Goal: Task Accomplishment & Management: Manage account settings

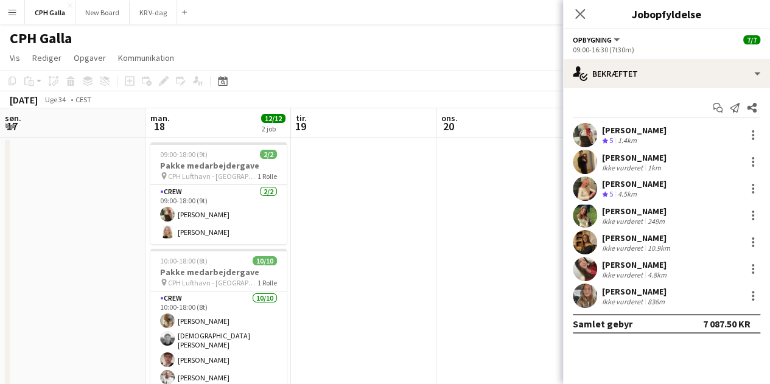
scroll to position [0, 437]
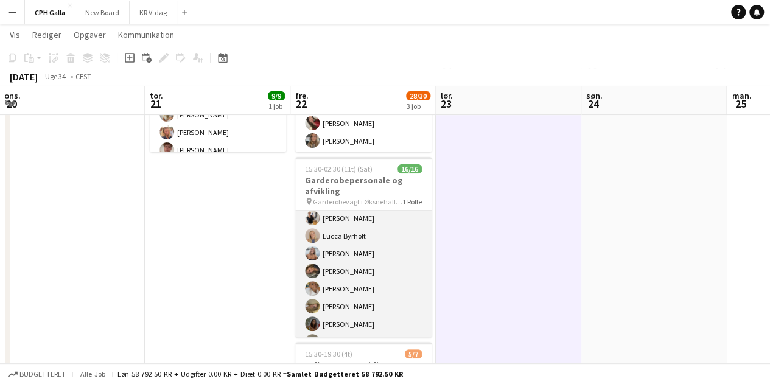
scroll to position [179, 0]
click at [366, 274] on app-card-role "Gaderobe personale 16/16 15:30-02:30 (11t) Lea Barding Nikoline Graae Carl Thor…" at bounding box center [363, 185] width 136 height 306
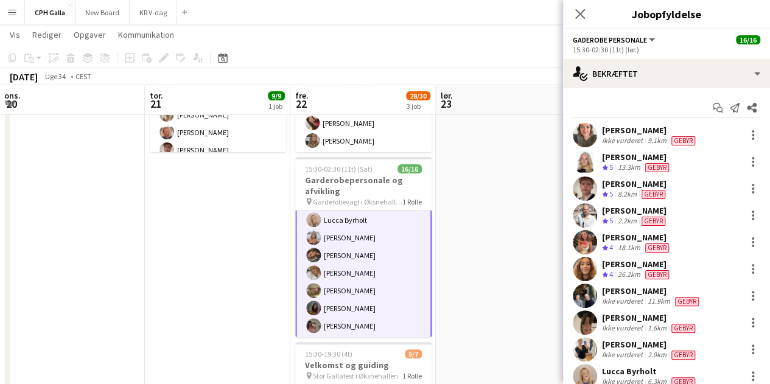
scroll to position [200, 0]
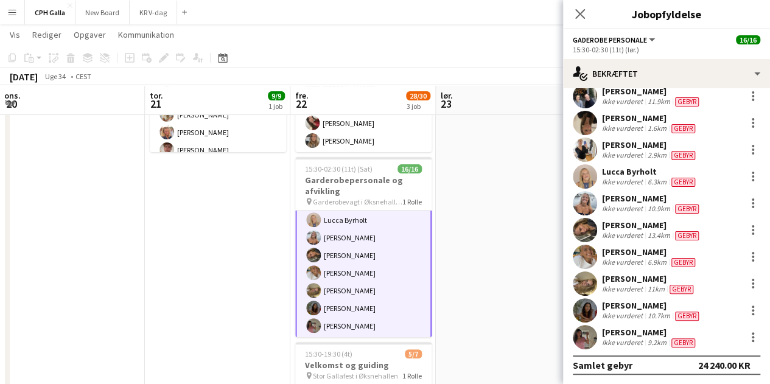
click at [501, 289] on app-date-cell at bounding box center [509, 257] width 146 height 580
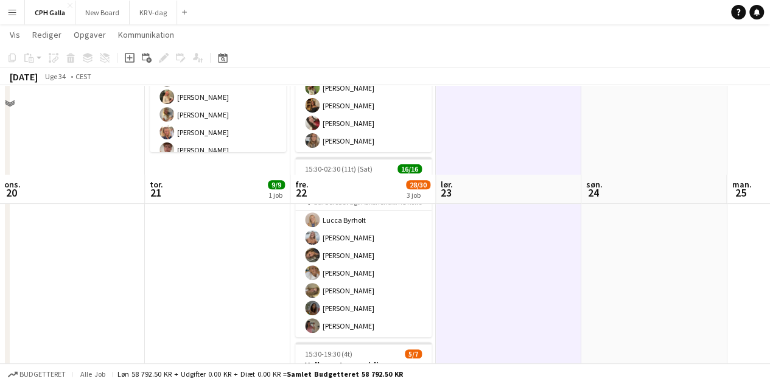
scroll to position [352, 0]
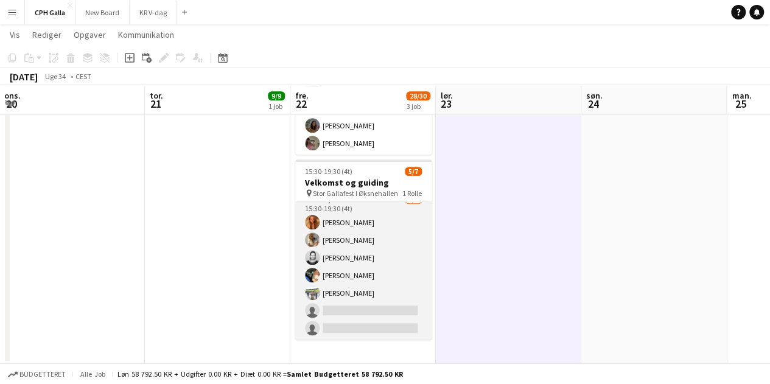
click at [401, 285] on app-card-role "Vært / Helpdisk 1A [DATE] 15:30-19:30 (4t) Vanilla Pryce Havana [PERSON_NAME] […" at bounding box center [363, 266] width 136 height 147
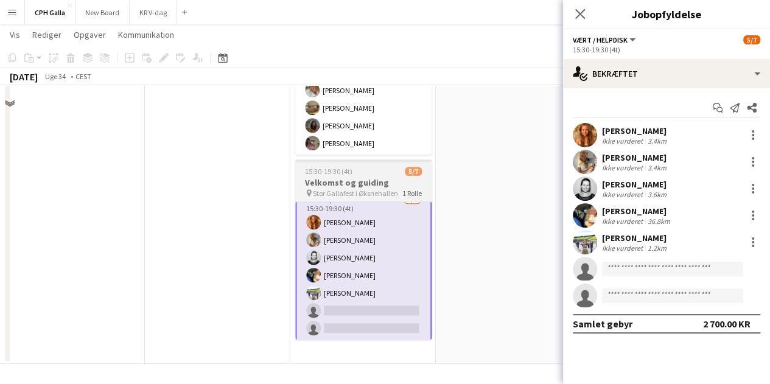
scroll to position [48, 0]
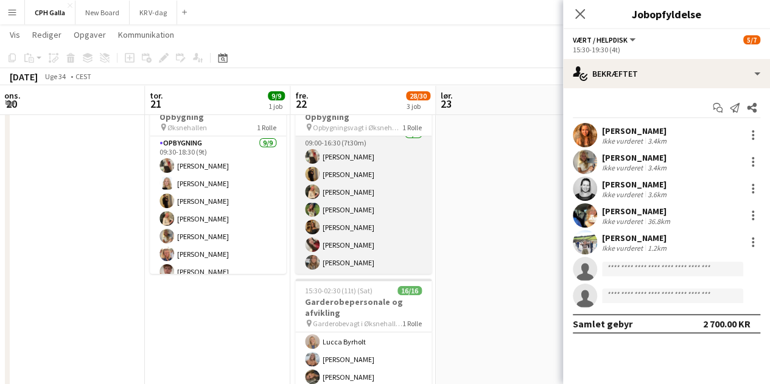
click at [369, 175] on app-card-role "Opbygning 7/7 09:00-16:30 (7t30m) Anna Maievska William Busk Ulrikka Juul Vilma…" at bounding box center [363, 200] width 136 height 147
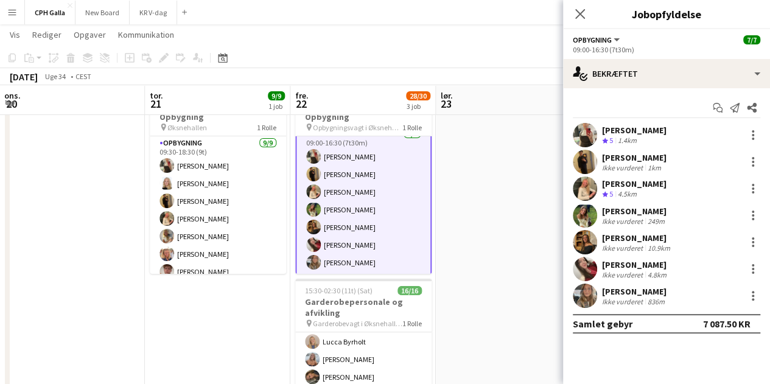
click at [529, 167] on app-date-cell at bounding box center [509, 379] width 146 height 580
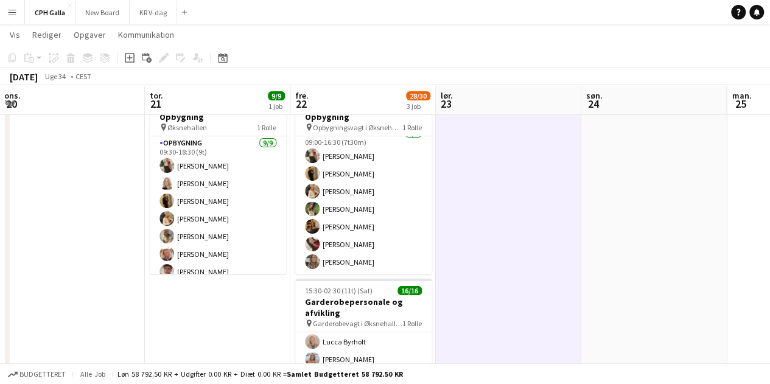
scroll to position [9, 0]
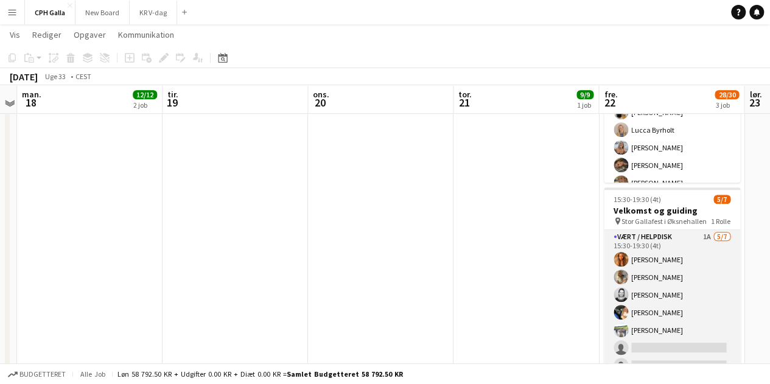
scroll to position [323, 0]
click at [509, 226] on app-card-role "Vært / Helpdisk 1A [DATE] 15:30-19:30 (4t) Vanilla Pryce Havana [PERSON_NAME] […" at bounding box center [672, 304] width 136 height 147
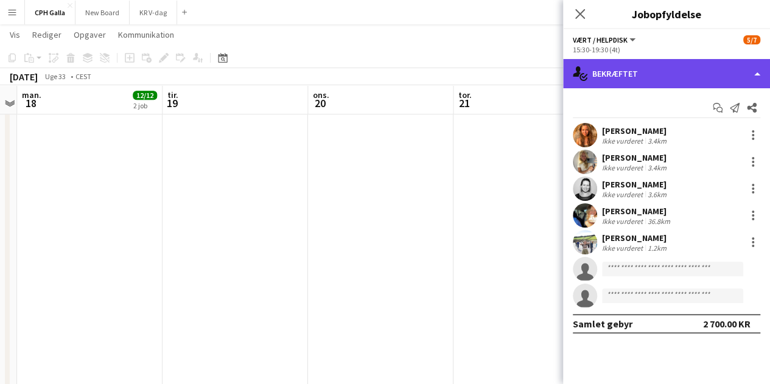
click at [509, 72] on div "single-neutral-actions-check-2 Bekræftet" at bounding box center [666, 73] width 207 height 29
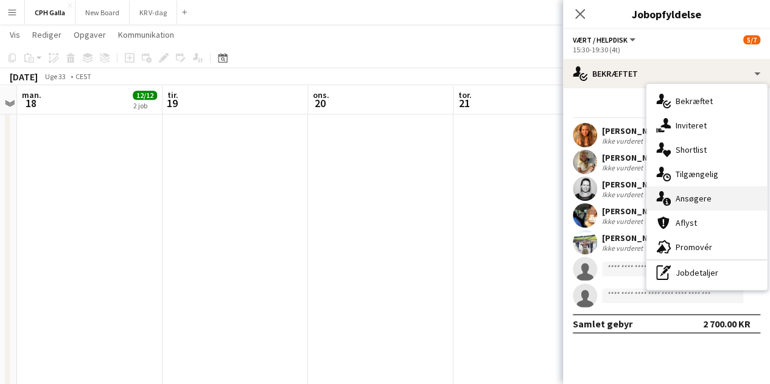
click at [509, 194] on div "single-neutral-actions-information Ansøgere" at bounding box center [707, 198] width 121 height 24
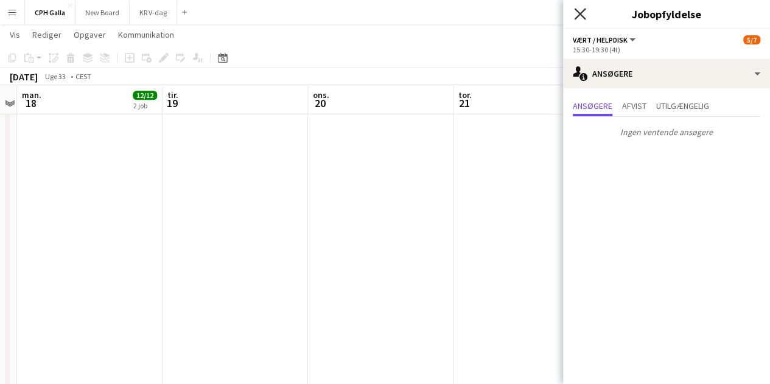
click at [509, 13] on icon at bounding box center [580, 14] width 12 height 12
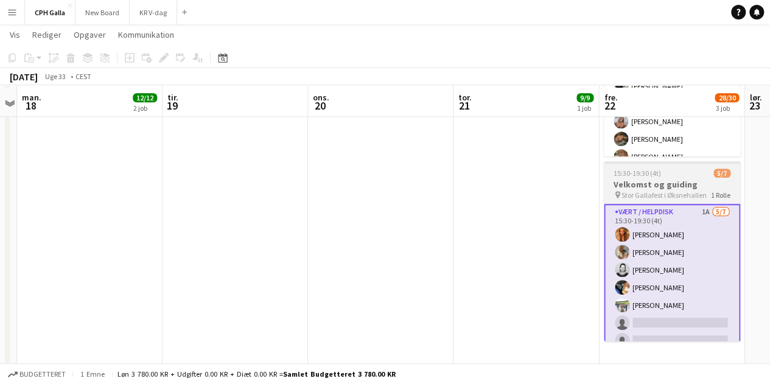
scroll to position [352, 0]
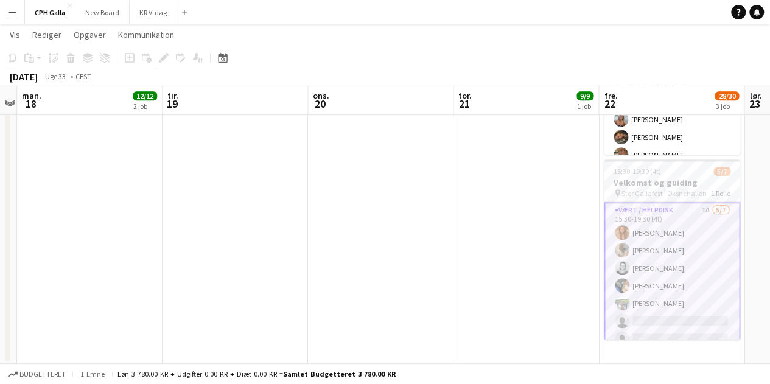
click at [509, 201] on app-date-cell "09:30-18:30 (9t) 9/9 Opbygning pin Øksnehallen 1 Rolle Opbygning [DATE] 09:30-1…" at bounding box center [527, 74] width 146 height 580
